Goal: Task Accomplishment & Management: Complete application form

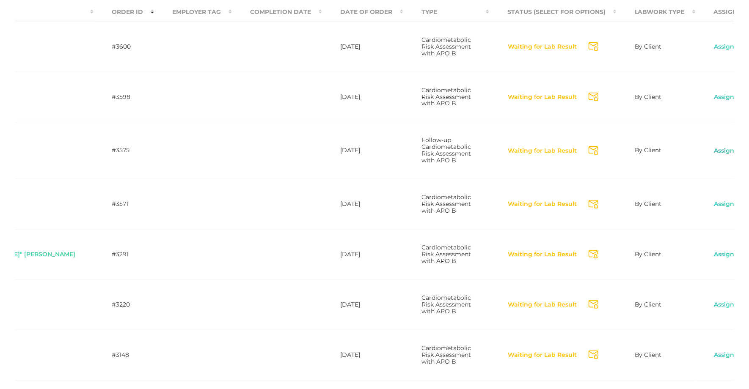
scroll to position [0, 126]
click at [715, 155] on link "Assign to me" at bounding box center [735, 151] width 41 height 8
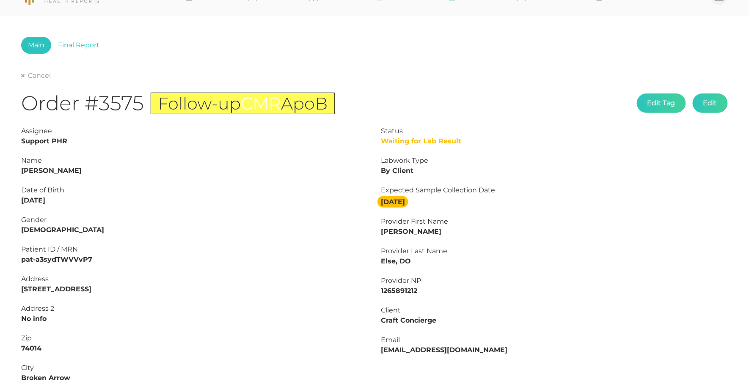
scroll to position [1, 0]
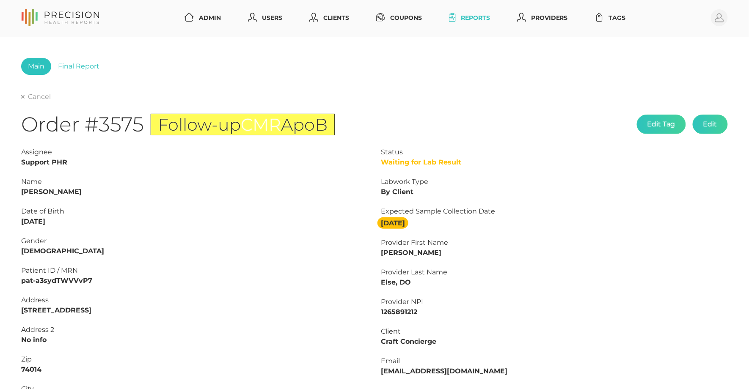
click at [66, 189] on strong "[PERSON_NAME]" at bounding box center [51, 192] width 61 height 8
copy strong "[PERSON_NAME]"
click at [29, 190] on strong "[PERSON_NAME]" at bounding box center [51, 192] width 61 height 8
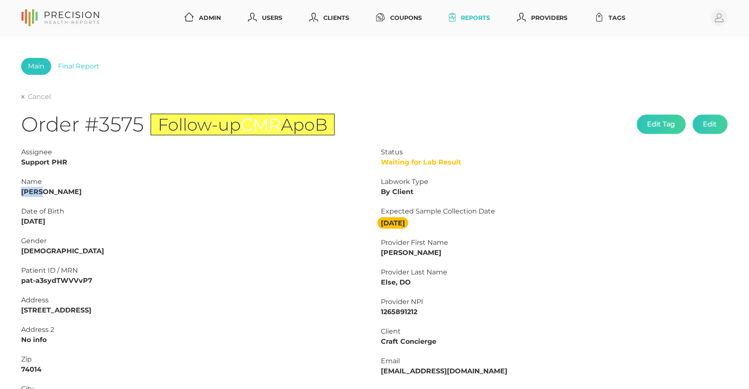
copy strong "[PERSON_NAME]"
click at [60, 190] on strong "[PERSON_NAME]" at bounding box center [51, 192] width 61 height 8
copy strong "[PERSON_NAME]"
drag, startPoint x: 59, startPoint y: 221, endPoint x: -1, endPoint y: 219, distance: 60.2
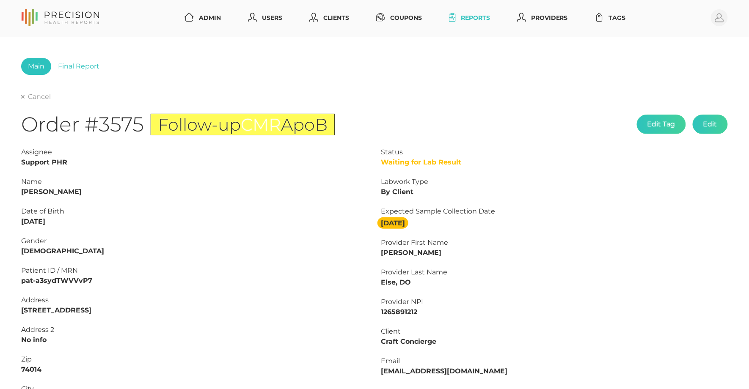
click at [0, 219] on html "Admin Users Clients Coupons Reports Providers Tags Profile Main Final Report Ca…" at bounding box center [374, 313] width 749 height 628
copy strong "[DATE]"
click at [23, 95] on icon at bounding box center [22, 96] width 3 height 3
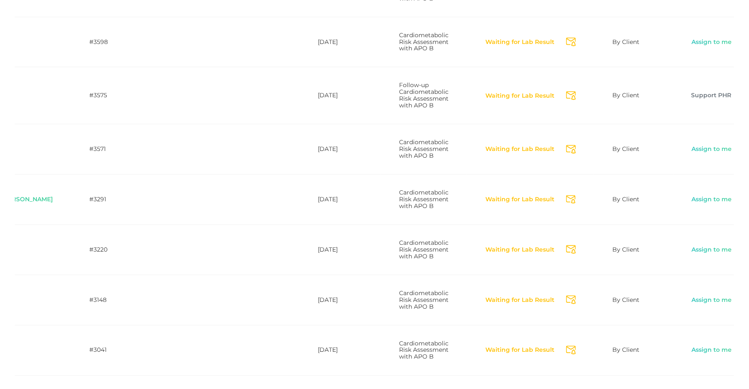
scroll to position [0, 148]
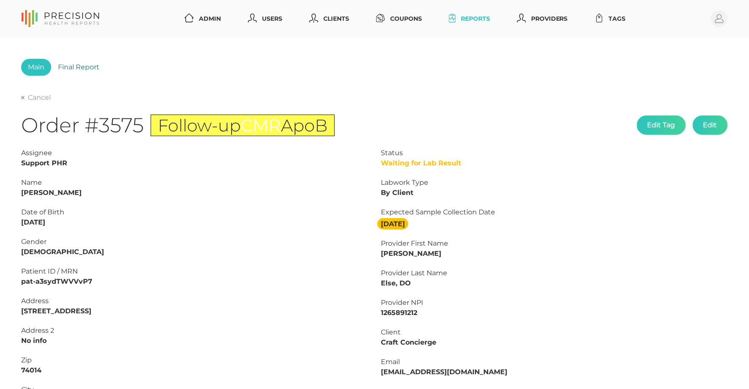
scroll to position [0, 0]
click at [97, 64] on link "Final Report" at bounding box center [78, 67] width 55 height 17
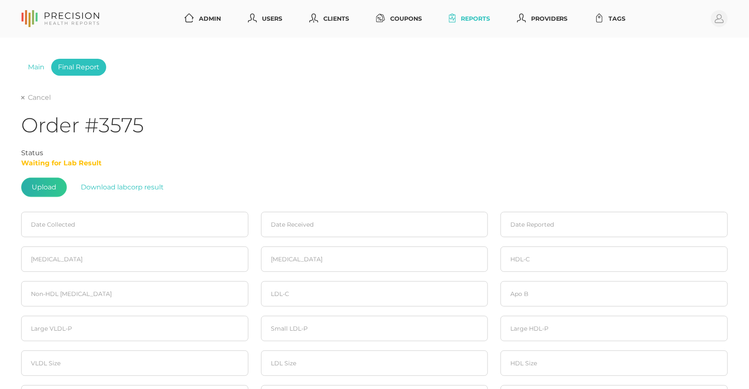
click at [52, 183] on label at bounding box center [44, 187] width 45 height 19
click at [56, 183] on input "file" at bounding box center [56, 183] width 0 height 0
type input "C:\fakepath\[PERSON_NAME] 1 2.pdf"
click at [81, 221] on input at bounding box center [134, 224] width 227 height 25
click at [109, 276] on span "3" at bounding box center [105, 279] width 12 height 12
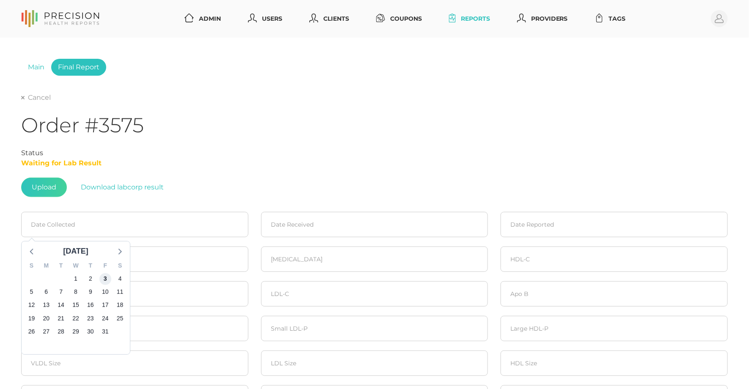
type input "[DATE]"
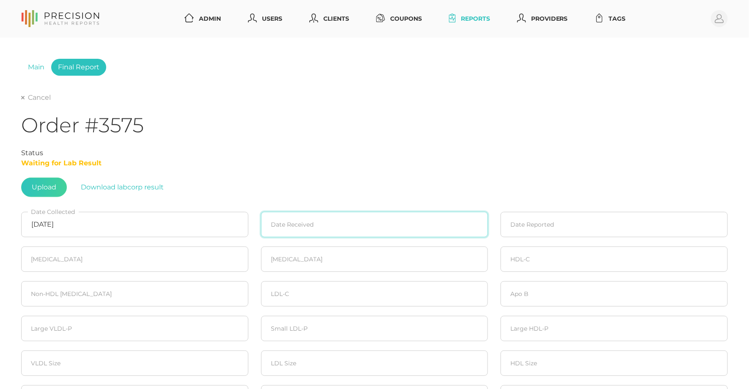
click at [283, 233] on input at bounding box center [374, 224] width 227 height 25
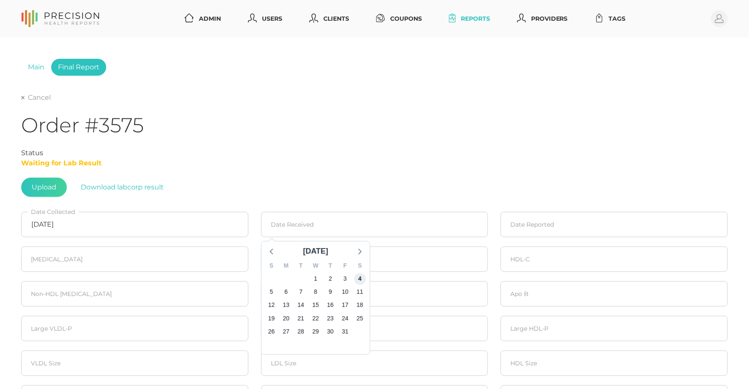
click at [362, 279] on span "4" at bounding box center [360, 279] width 12 height 12
type input "[DATE]"
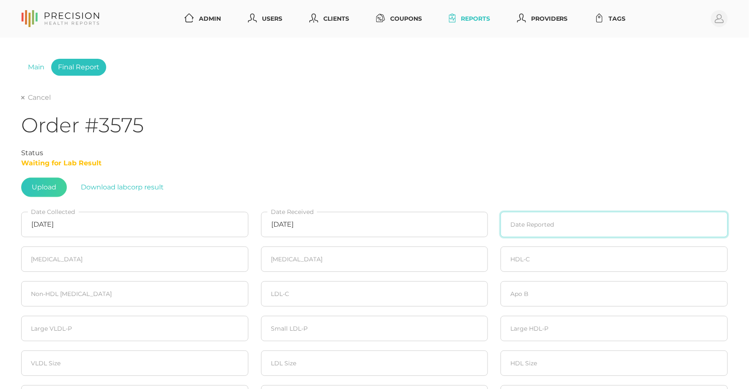
click at [551, 230] on input at bounding box center [614, 224] width 227 height 25
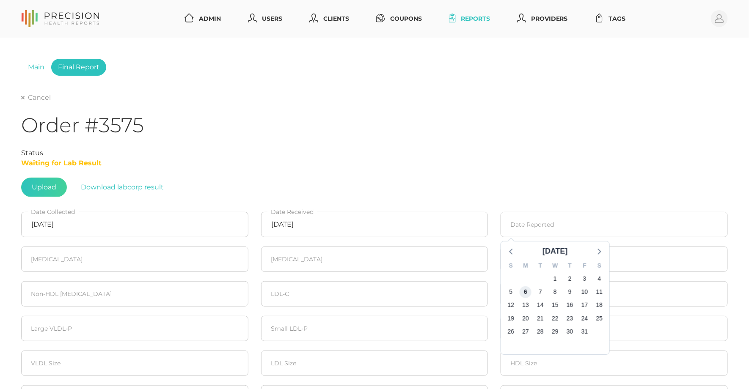
click at [528, 287] on span "6" at bounding box center [526, 292] width 12 height 12
type input "[DATE]"
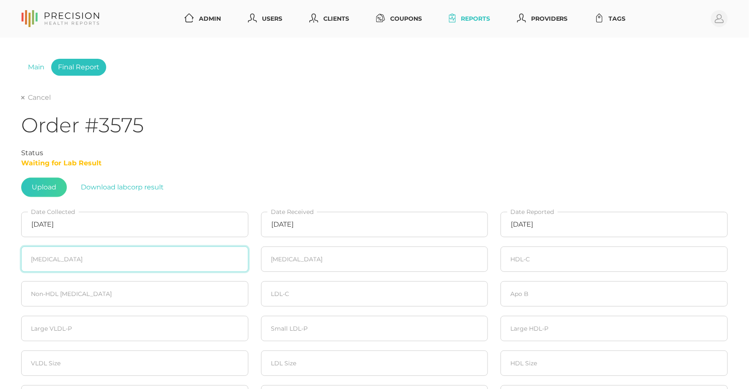
click at [122, 258] on input "number" at bounding box center [134, 259] width 227 height 25
type input "48"
type input "63"
click at [320, 296] on input "number" at bounding box center [374, 294] width 227 height 25
type input "48"
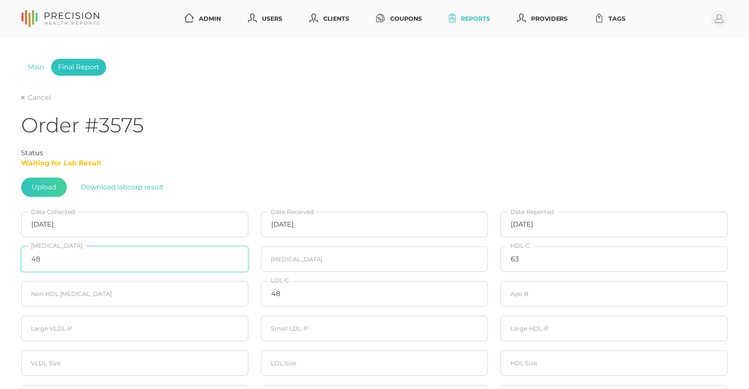
click at [69, 262] on input "48" at bounding box center [134, 259] width 227 height 25
type input "128"
type input "91"
click at [44, 286] on input "number" at bounding box center [134, 294] width 227 height 25
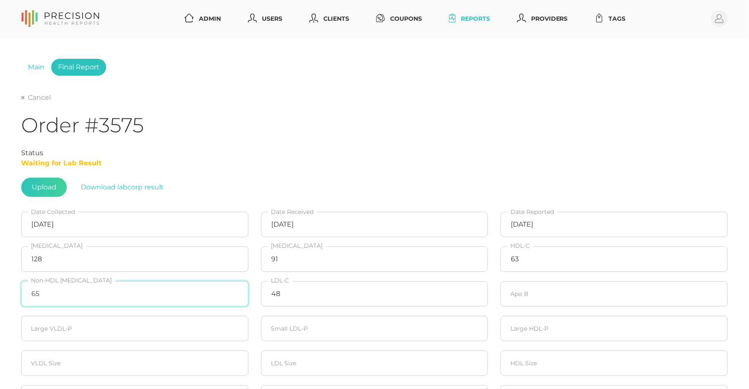
type input "65"
type input "52"
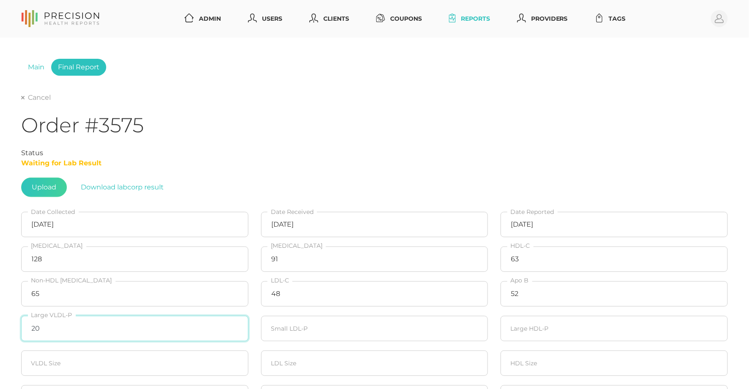
type input "20"
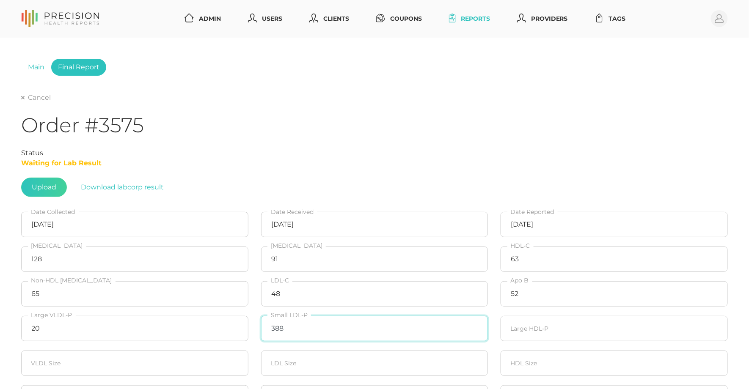
type input "388"
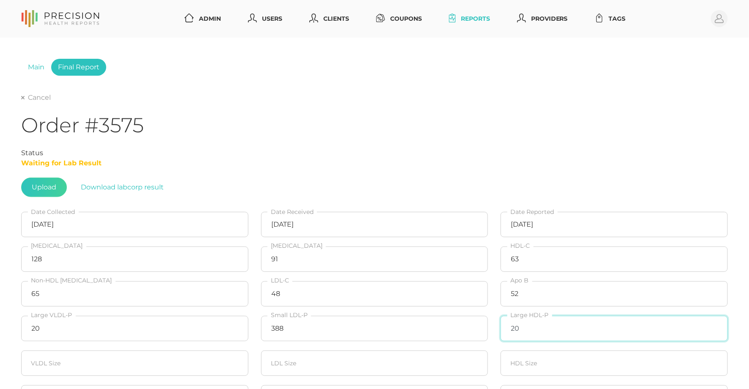
type input "20"
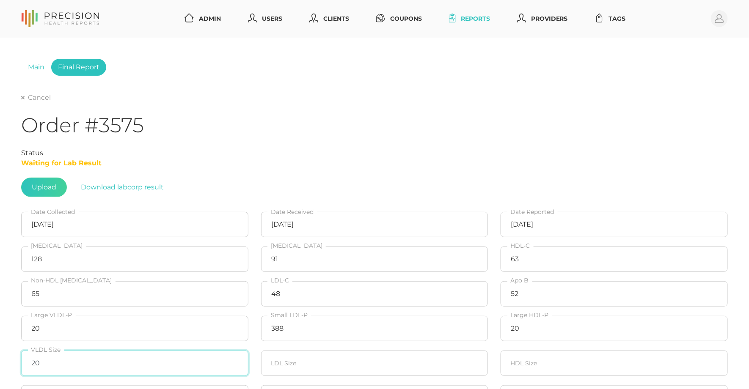
type input "20"
type input "20.5"
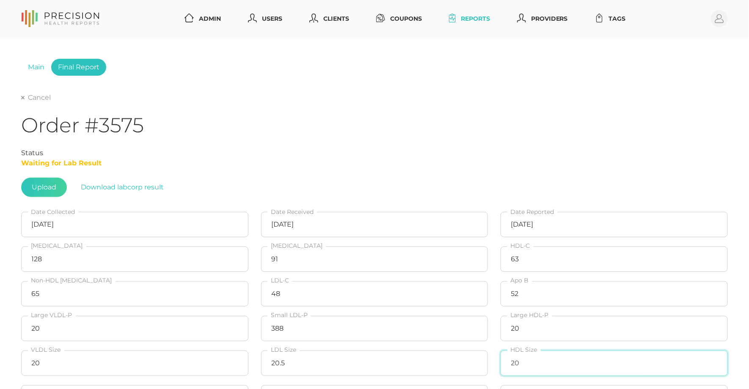
type input "20"
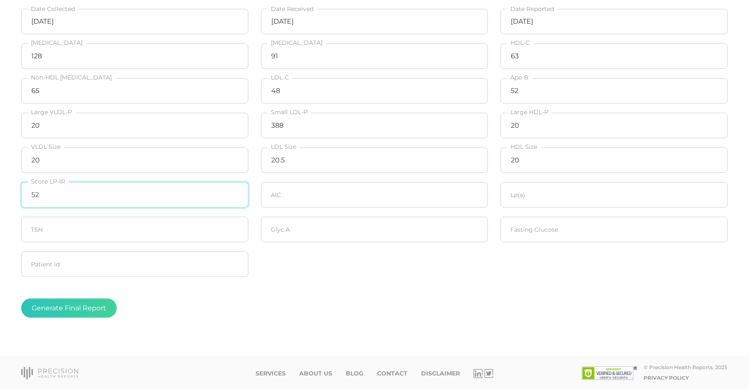
type input "52"
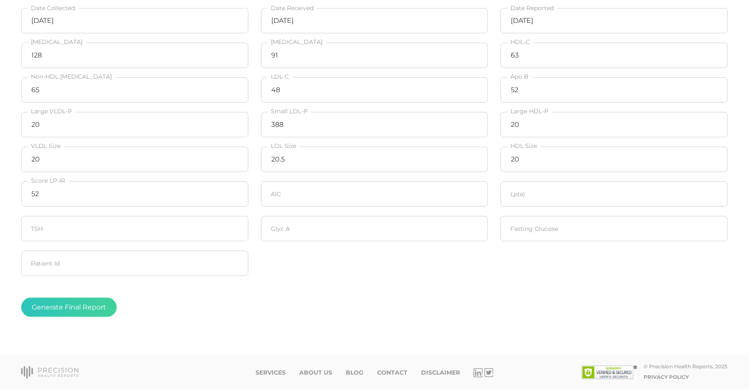
scroll to position [204, 0]
click at [535, 232] on input "number" at bounding box center [614, 229] width 227 height 25
type input "95"
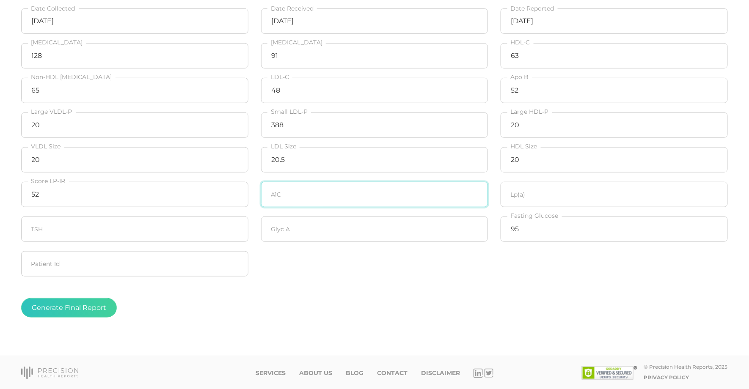
click at [414, 193] on input "number" at bounding box center [374, 194] width 227 height 25
type input "5"
type input "6.3"
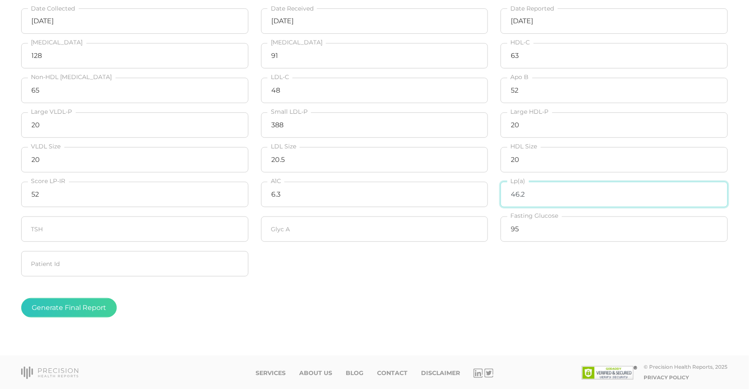
type input "46.2"
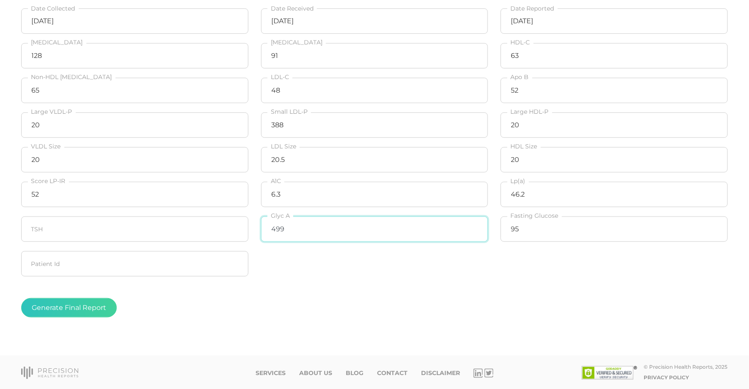
type input "499"
click at [184, 287] on fieldset "Generate Final Report" at bounding box center [374, 308] width 707 height 53
click at [75, 304] on button "Generate Final Report" at bounding box center [69, 307] width 96 height 19
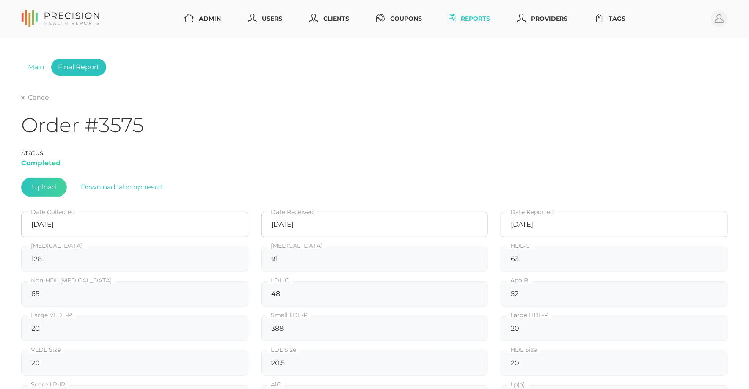
scroll to position [0, 0]
click at [30, 97] on link "Cancel" at bounding box center [36, 98] width 30 height 8
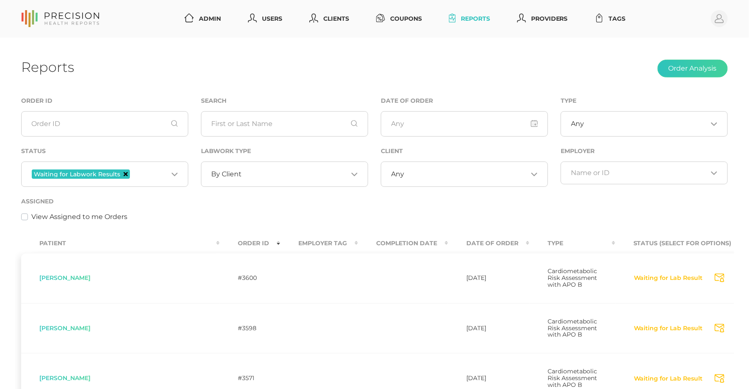
click at [126, 174] on icon "Deselect Waiting for Labwork Results" at bounding box center [126, 174] width 4 height 4
